Goal: Information Seeking & Learning: Learn about a topic

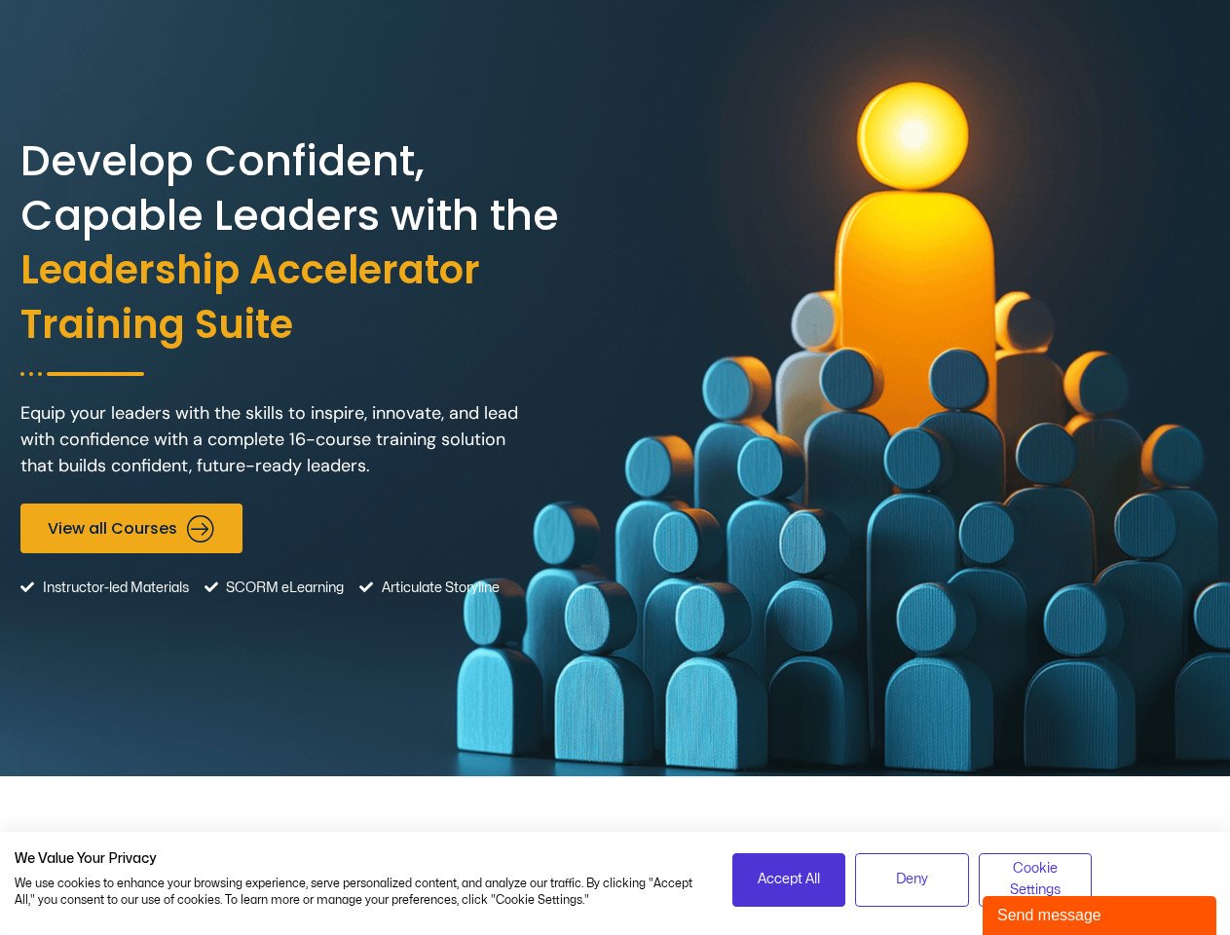
click at [615, 468] on div "Develop Confident, Capable Leaders with the Leadership Accelerator Training Sui…" at bounding box center [615, 388] width 1190 height 776
click at [789, 880] on span "Accept All" at bounding box center [789, 879] width 62 height 21
click at [912, 880] on span "Deny" at bounding box center [912, 879] width 32 height 21
click at [1036, 880] on span "Cookie Settings" at bounding box center [1036, 880] width 89 height 44
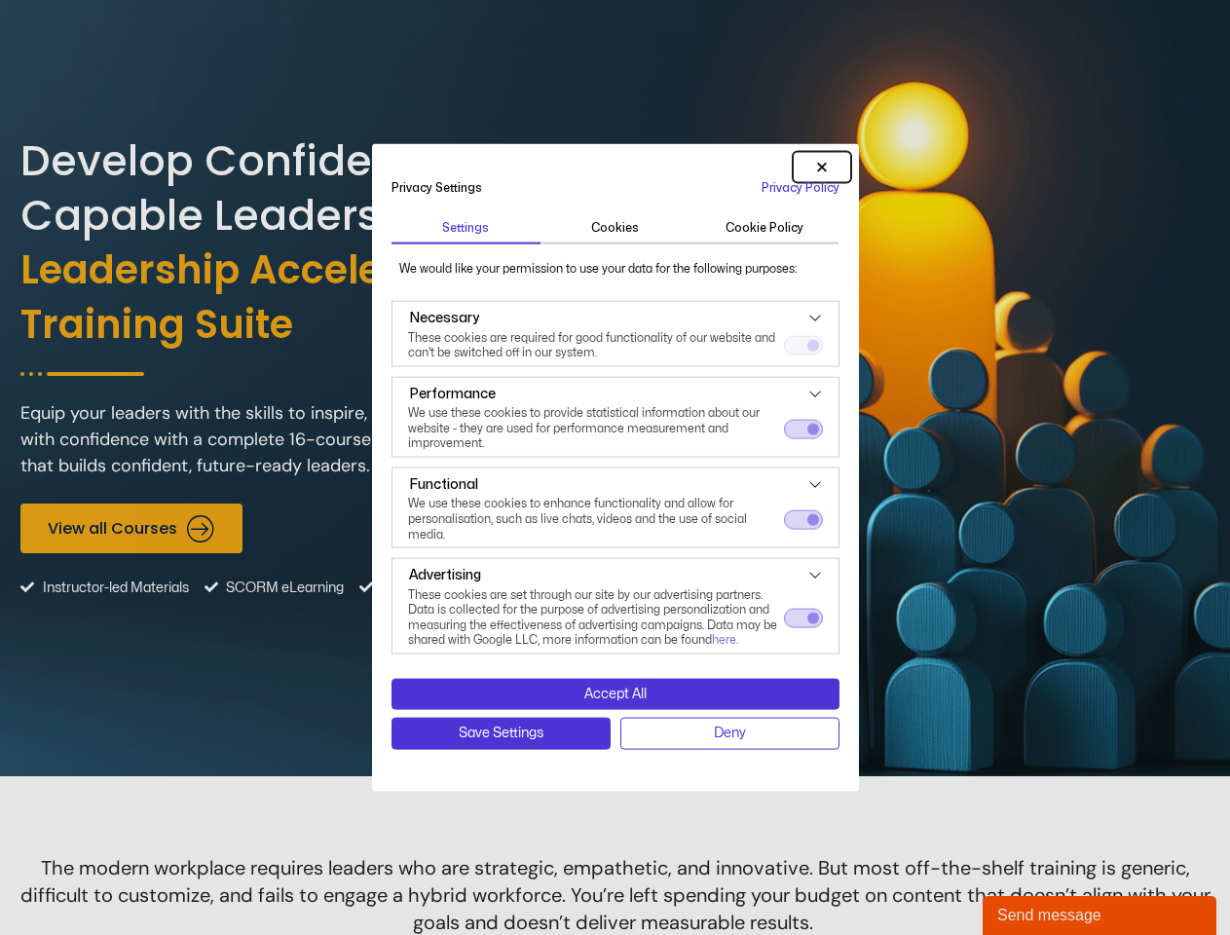
click at [1100, 916] on div "Send message" at bounding box center [1100, 915] width 205 height 23
